Goal: Feedback & Contribution: Leave review/rating

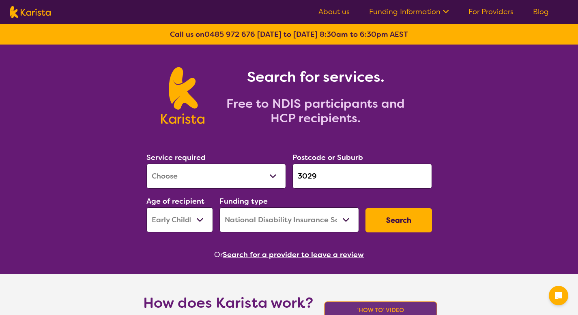
select select "[MEDICAL_DATA]"
select select "EC"
select select "NDIS"
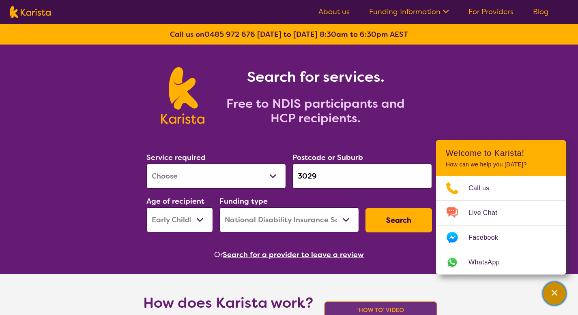
click at [561, 289] on div "Channel Menu" at bounding box center [554, 294] width 16 height 18
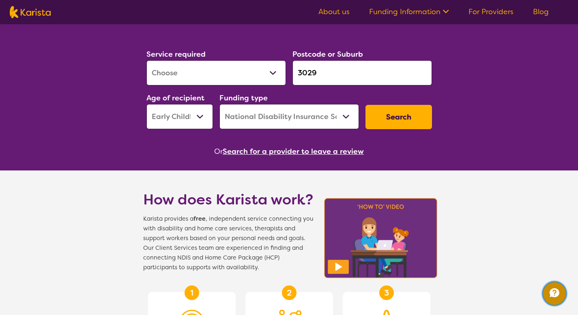
scroll to position [56, 0]
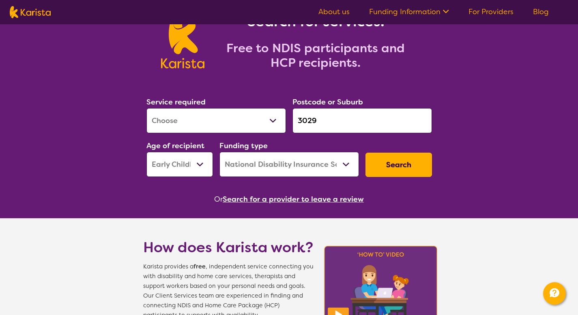
click at [382, 162] on button "Search" at bounding box center [398, 165] width 66 height 24
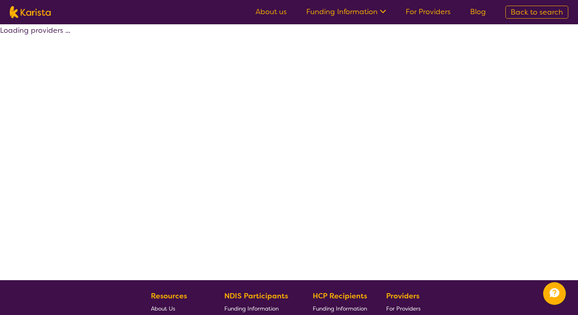
select select "by_score"
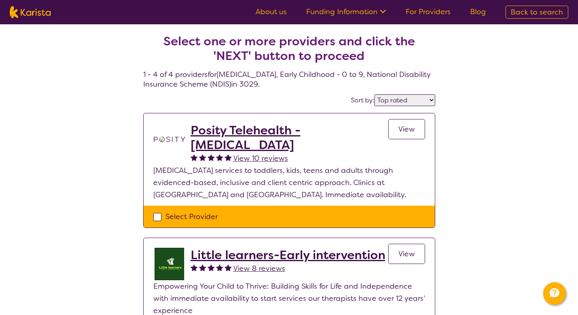
click at [254, 224] on div "Select Provider" at bounding box center [289, 217] width 291 height 22
click at [247, 217] on div "Select Provider" at bounding box center [289, 217] width 272 height 12
checkbox input "true"
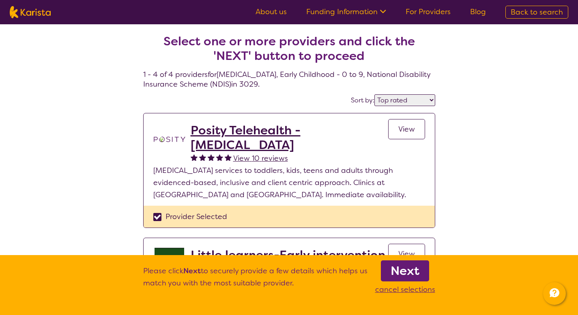
click at [392, 274] on b "Next" at bounding box center [404, 271] width 29 height 16
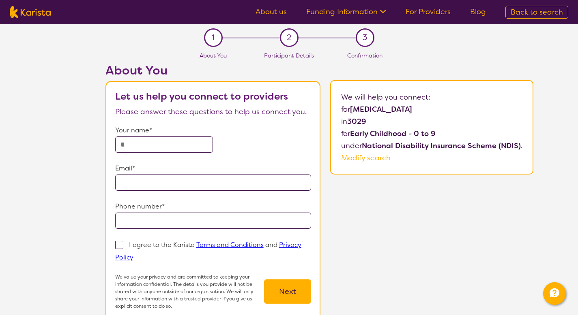
click at [136, 147] on input "text" at bounding box center [164, 145] width 98 height 16
click at [140, 183] on div "Email*" at bounding box center [213, 177] width 196 height 28
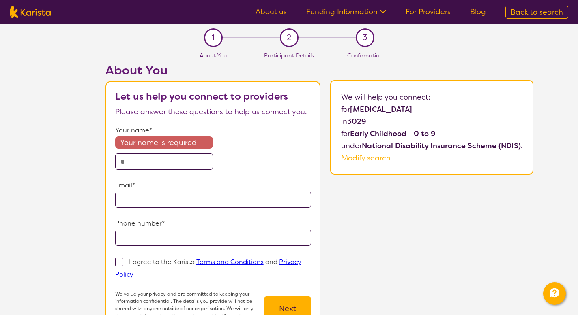
click at [142, 231] on form "Your name* Your name is required Email* Phone number* I agree to the Karista Te…" at bounding box center [213, 225] width 196 height 203
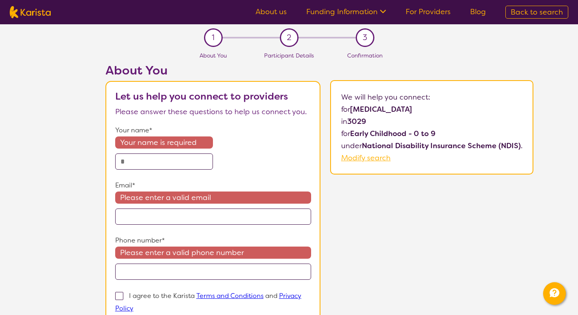
click at [46, 15] on img at bounding box center [30, 12] width 41 height 12
select select "[MEDICAL_DATA]"
select select "EC"
select select "NDIS"
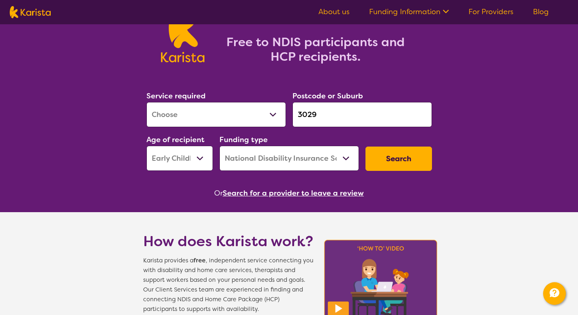
scroll to position [140, 0]
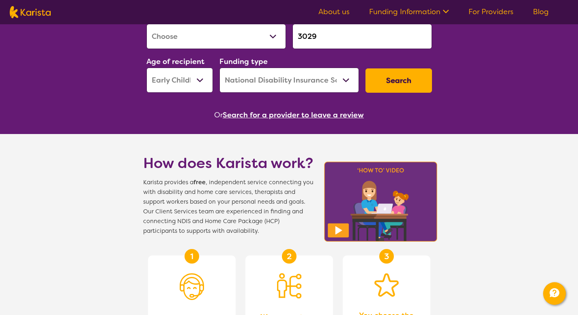
click at [260, 113] on button "Search for a provider to leave a review" at bounding box center [293, 115] width 141 height 12
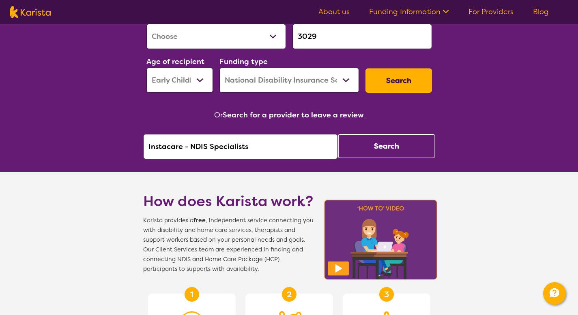
click at [265, 137] on input "Instacare - NDIS Specialists" at bounding box center [240, 146] width 195 height 25
click at [356, 150] on button "Search" at bounding box center [386, 146] width 97 height 24
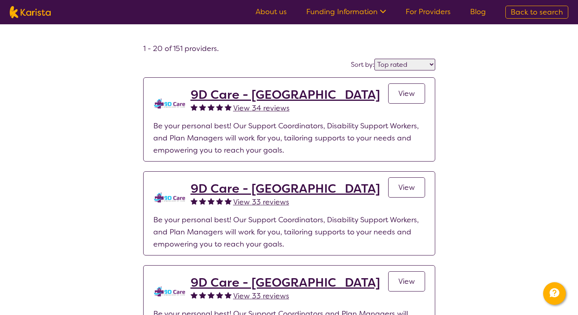
click at [380, 64] on select "Highly reviewed Top rated" at bounding box center [404, 65] width 61 height 12
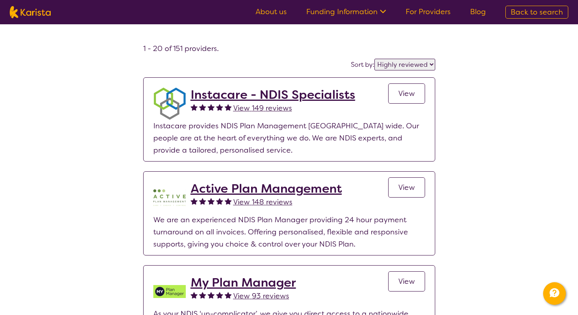
click at [395, 62] on select "Highly reviewed Top rated" at bounding box center [404, 65] width 61 height 12
select select "by_score"
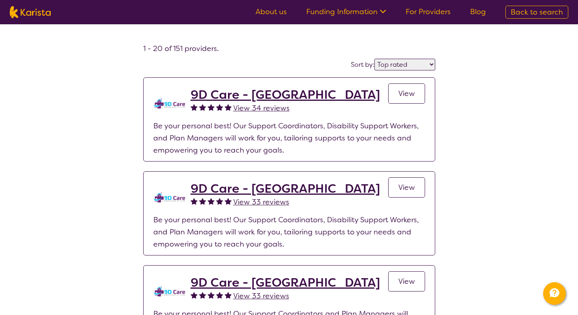
click at [249, 89] on h2 "9D Care - [GEOGRAPHIC_DATA]" at bounding box center [285, 95] width 189 height 15
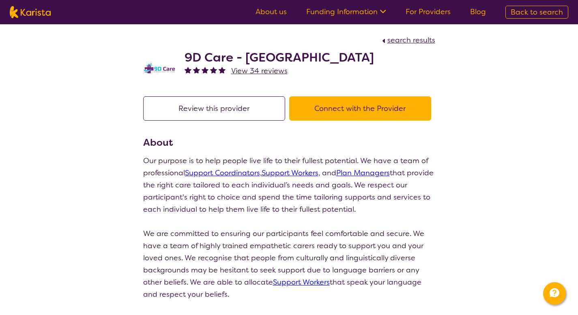
click at [260, 105] on button "Review this provider" at bounding box center [214, 109] width 142 height 24
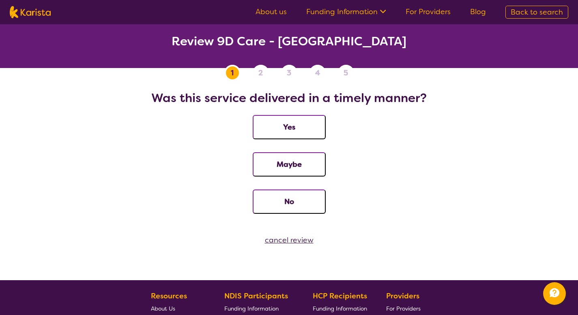
click at [273, 124] on button "Yes" at bounding box center [289, 127] width 73 height 24
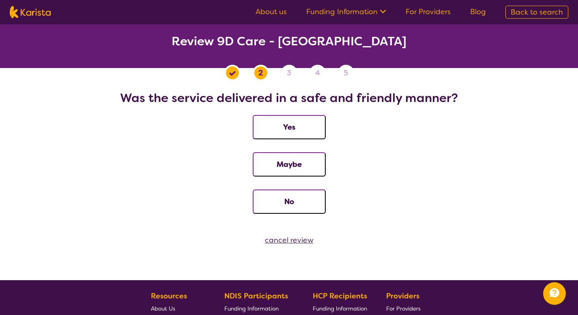
click at [273, 124] on button "Yes" at bounding box center [289, 127] width 73 height 24
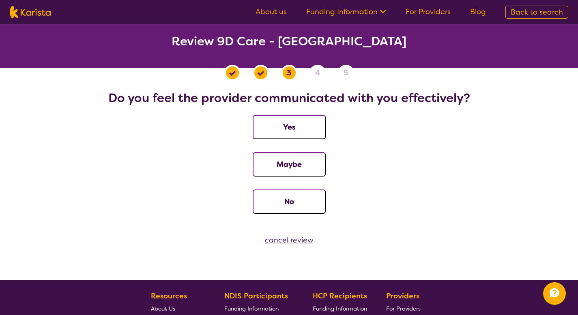
click at [273, 124] on button "Yes" at bounding box center [289, 127] width 73 height 24
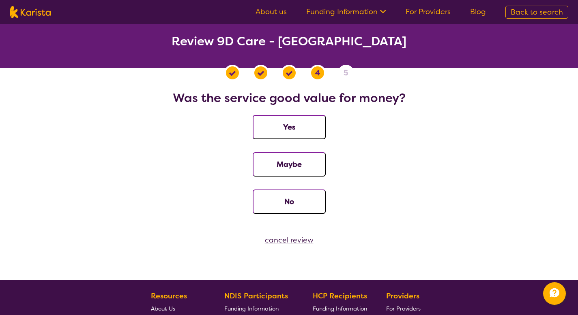
click at [273, 124] on button "Yes" at bounding box center [289, 127] width 73 height 24
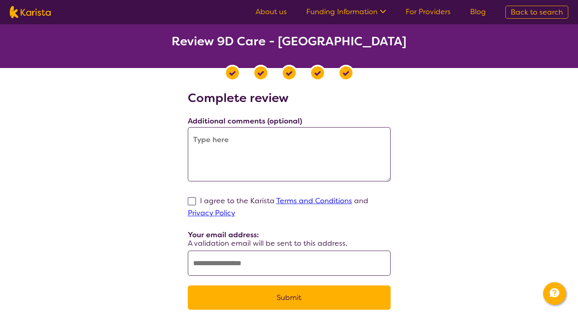
click at [516, 13] on span "Back to search" at bounding box center [536, 12] width 52 height 10
select select "[MEDICAL_DATA]"
select select "EC"
select select "NDIS"
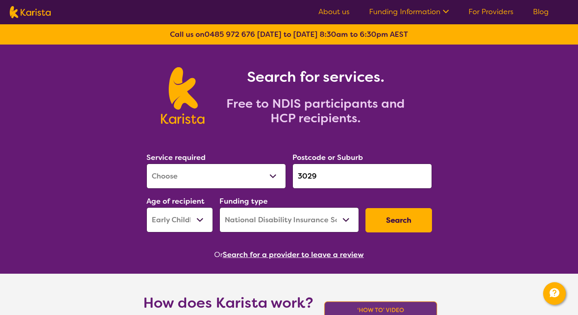
click at [382, 223] on button "Search" at bounding box center [398, 220] width 66 height 24
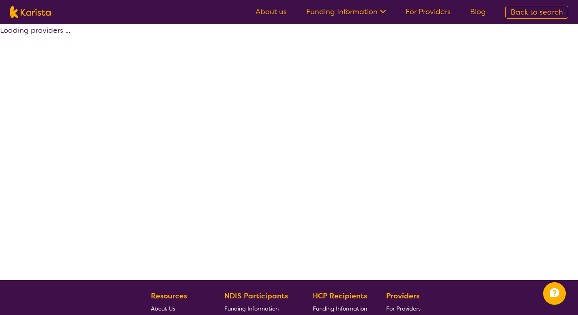
select select "by_score"
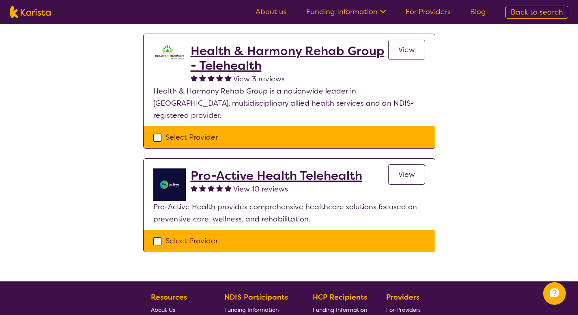
scroll to position [324, 0]
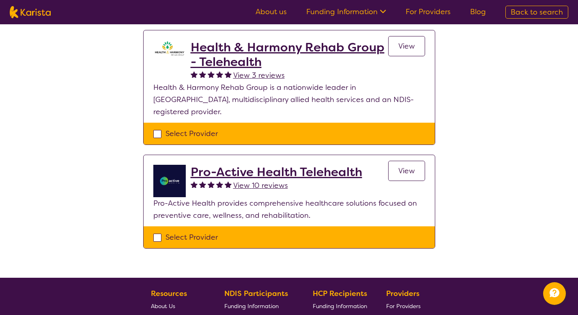
click at [397, 161] on link "View" at bounding box center [406, 171] width 37 height 20
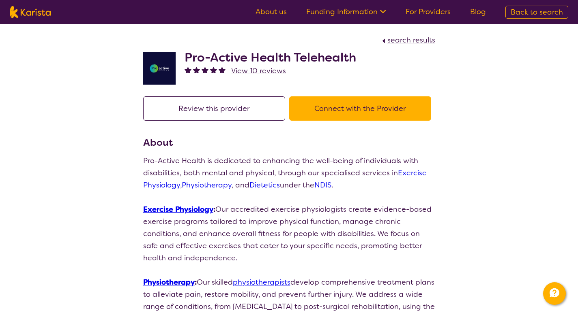
click at [253, 103] on button "Review this provider" at bounding box center [214, 109] width 142 height 24
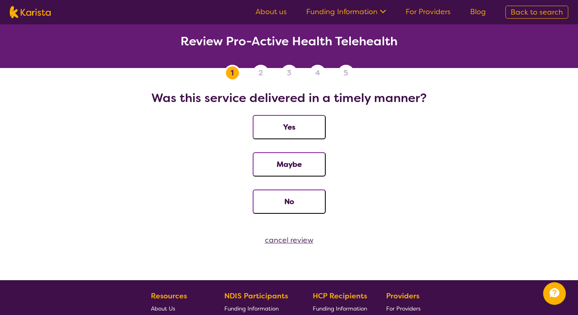
click at [271, 132] on button "Yes" at bounding box center [289, 127] width 73 height 24
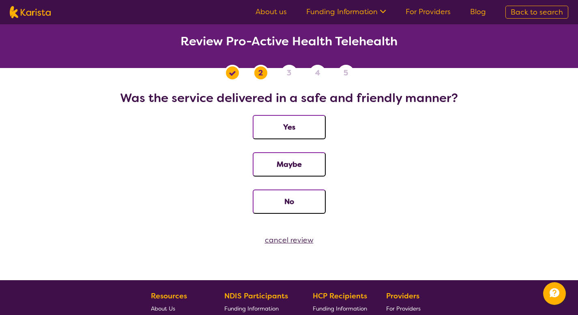
click at [271, 132] on button "Yes" at bounding box center [289, 127] width 73 height 24
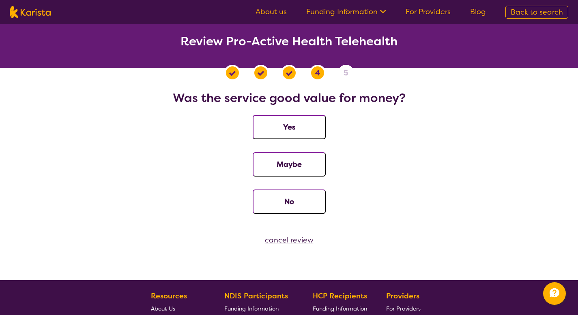
click at [271, 132] on button "Yes" at bounding box center [289, 127] width 73 height 24
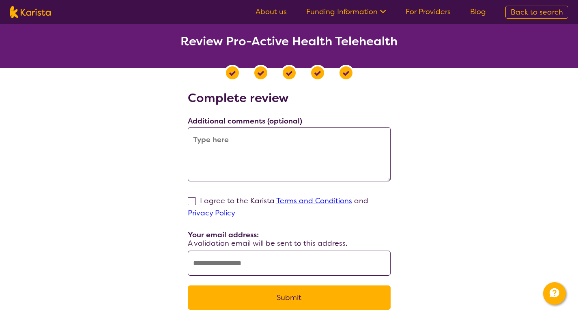
click at [273, 260] on input "text" at bounding box center [289, 263] width 203 height 25
click at [427, 15] on link "For Providers" at bounding box center [427, 12] width 45 height 10
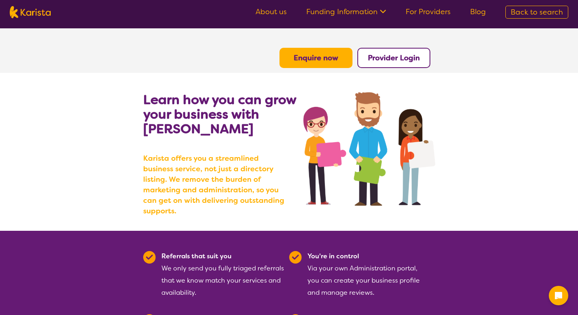
click at [370, 55] on b "Provider Login" at bounding box center [394, 58] width 52 height 10
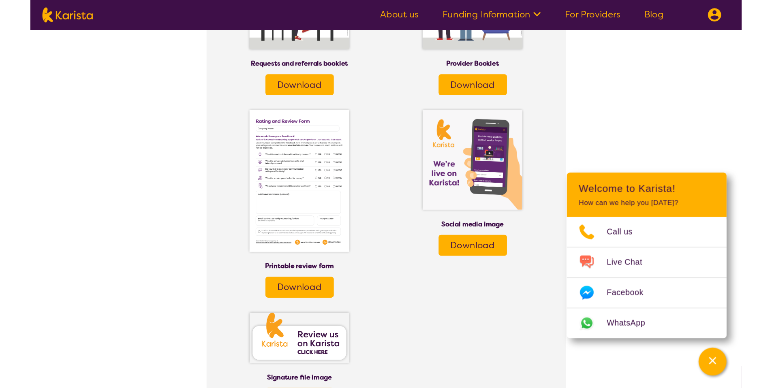
scroll to position [1166, 0]
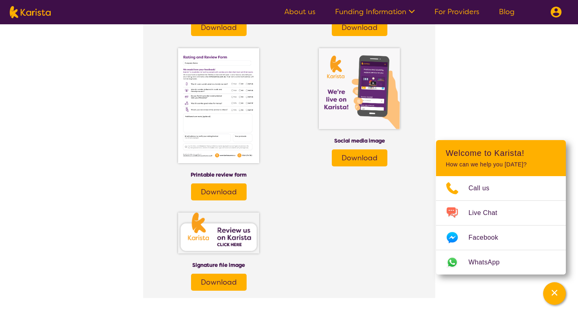
click at [231, 142] on img at bounding box center [218, 105] width 81 height 115
click at [221, 187] on link "Download" at bounding box center [219, 192] width 56 height 17
